Goal: Navigation & Orientation: Find specific page/section

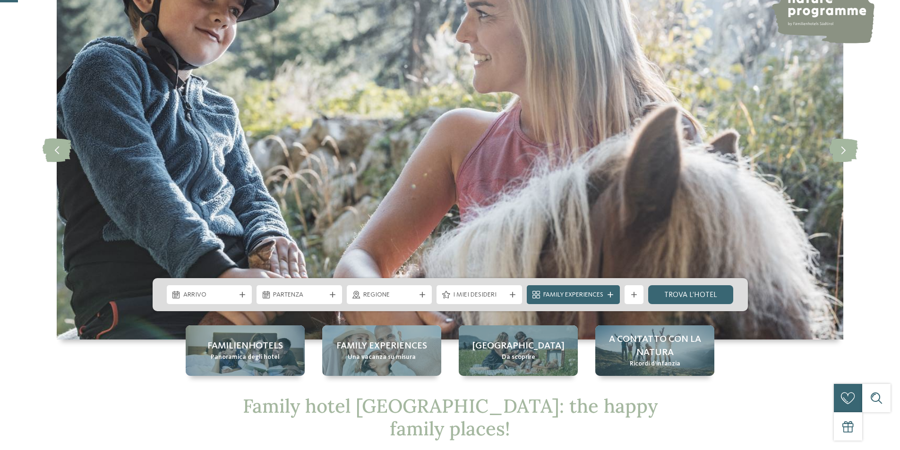
scroll to position [236, 0]
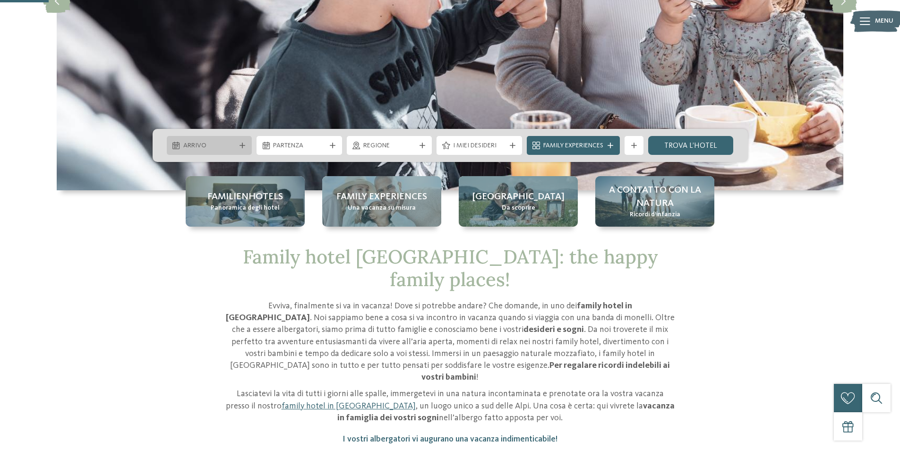
click at [234, 142] on span "Arrivo" at bounding box center [209, 145] width 52 height 9
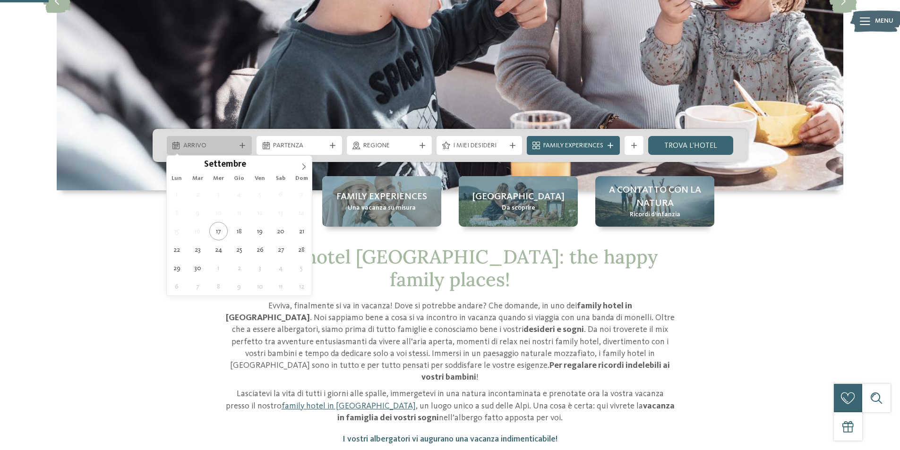
click at [234, 142] on span "Arrivo" at bounding box center [209, 145] width 52 height 9
click at [354, 351] on div "Evviva, finalmente si va in vacanza! Dove si potrebbe andare? Che domande, in u…" at bounding box center [450, 362] width 449 height 124
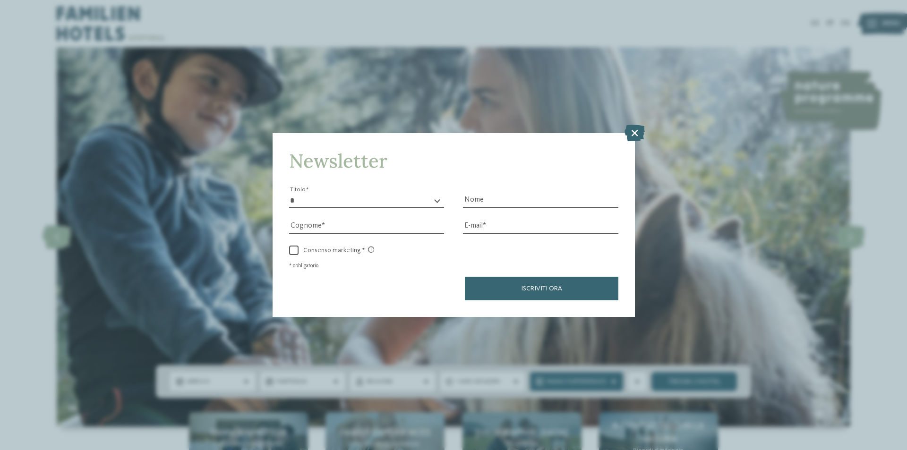
click at [634, 135] on icon at bounding box center [634, 133] width 20 height 17
